Goal: Task Accomplishment & Management: Complete application form

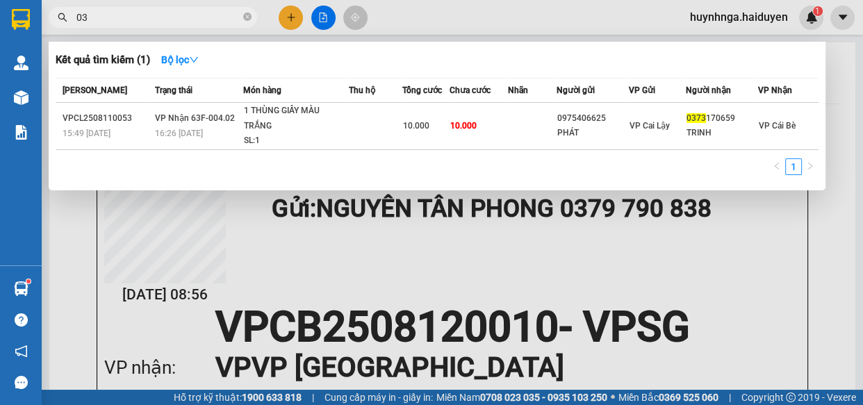
type input "0"
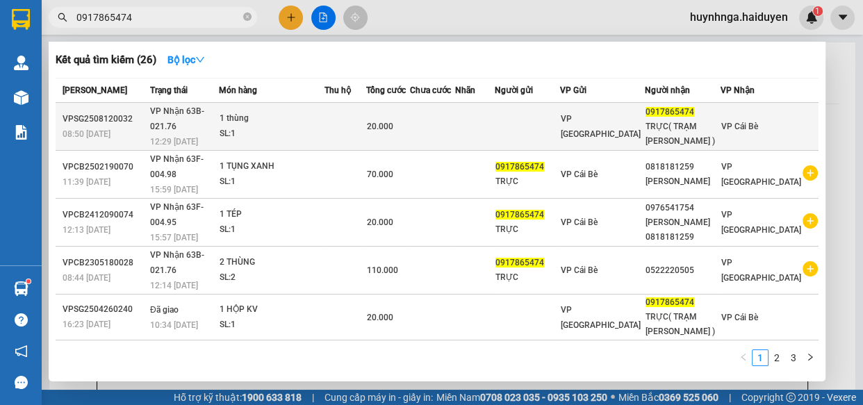
type input "0917865474"
click at [455, 133] on td at bounding box center [432, 127] width 45 height 48
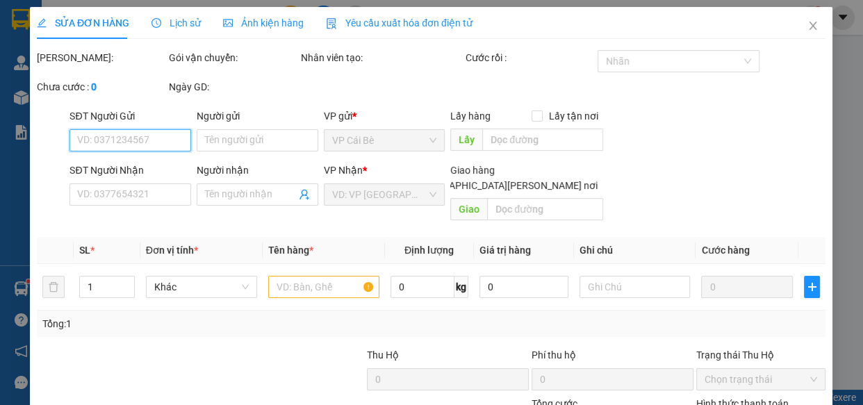
type input "0917865474"
type input "TRỰC( TRẠM [PERSON_NAME] )"
type input "20.000"
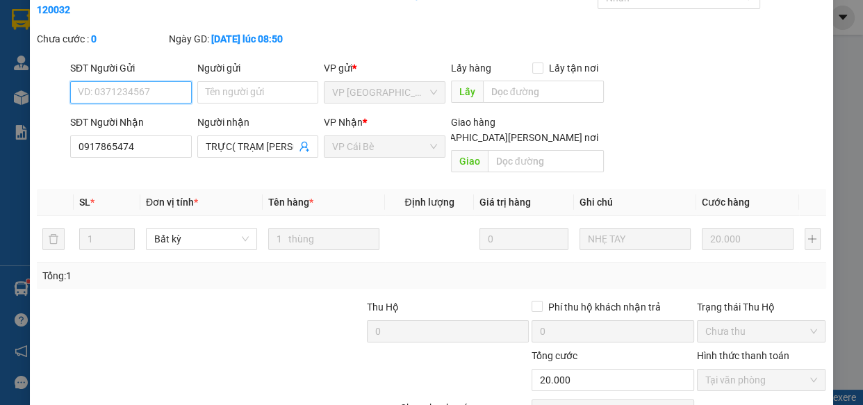
scroll to position [127, 0]
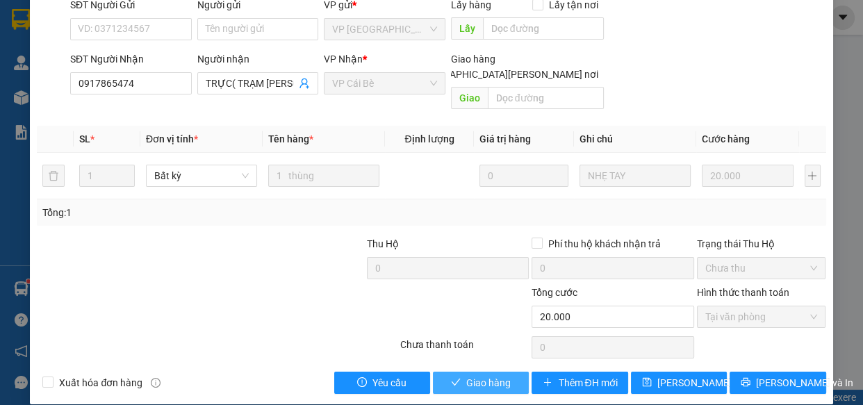
click at [468, 375] on span "Giao hàng" at bounding box center [488, 382] width 44 height 15
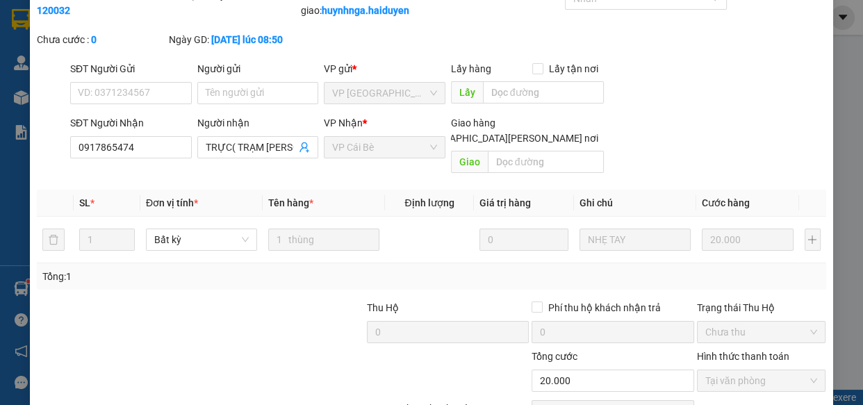
scroll to position [0, 0]
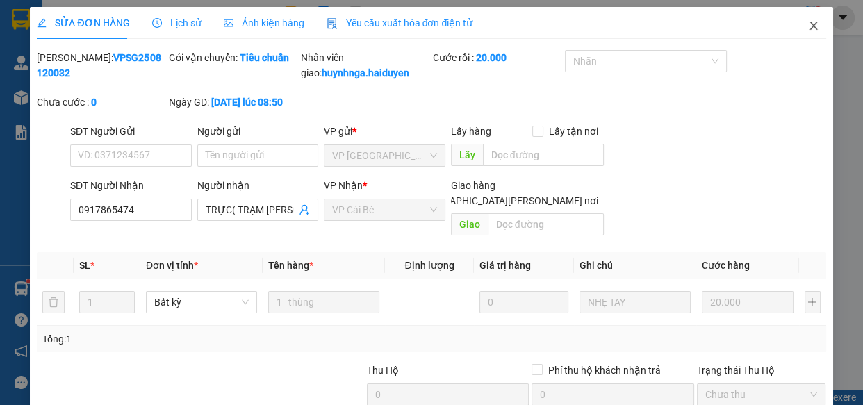
click at [810, 26] on icon "close" at bounding box center [814, 26] width 8 height 8
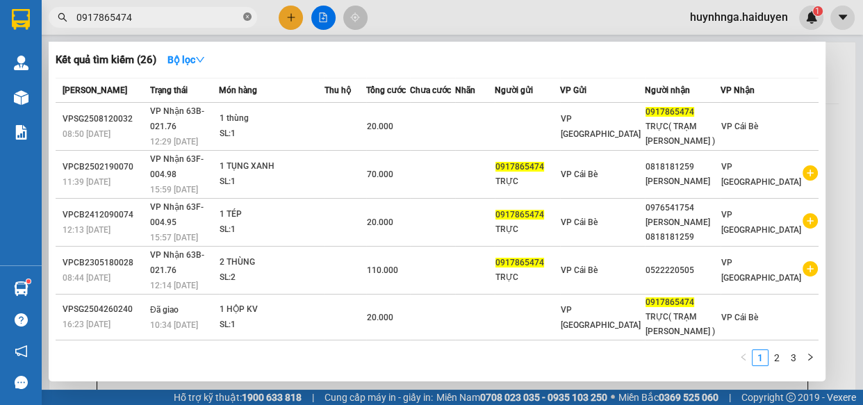
click at [245, 16] on icon "close-circle" at bounding box center [247, 17] width 8 height 8
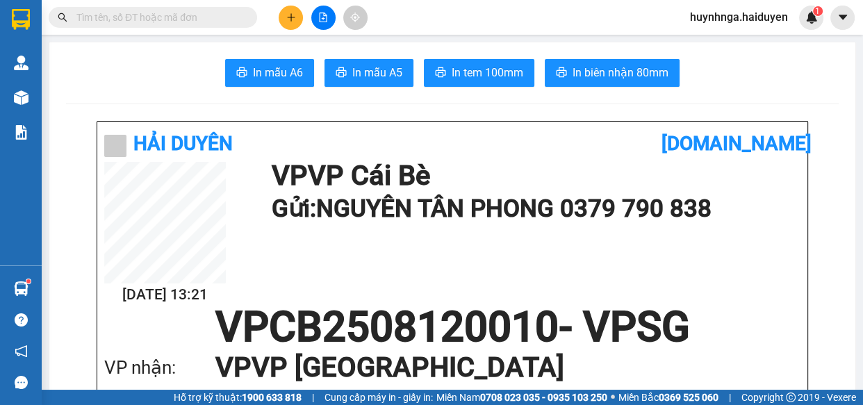
click at [209, 14] on input "text" at bounding box center [158, 17] width 164 height 15
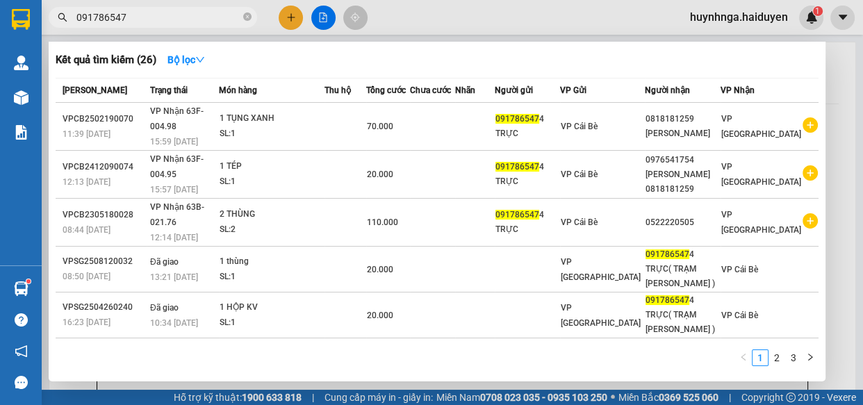
type input "0917865474"
click at [250, 15] on icon "close-circle" at bounding box center [247, 17] width 8 height 8
